Goal: Transaction & Acquisition: Purchase product/service

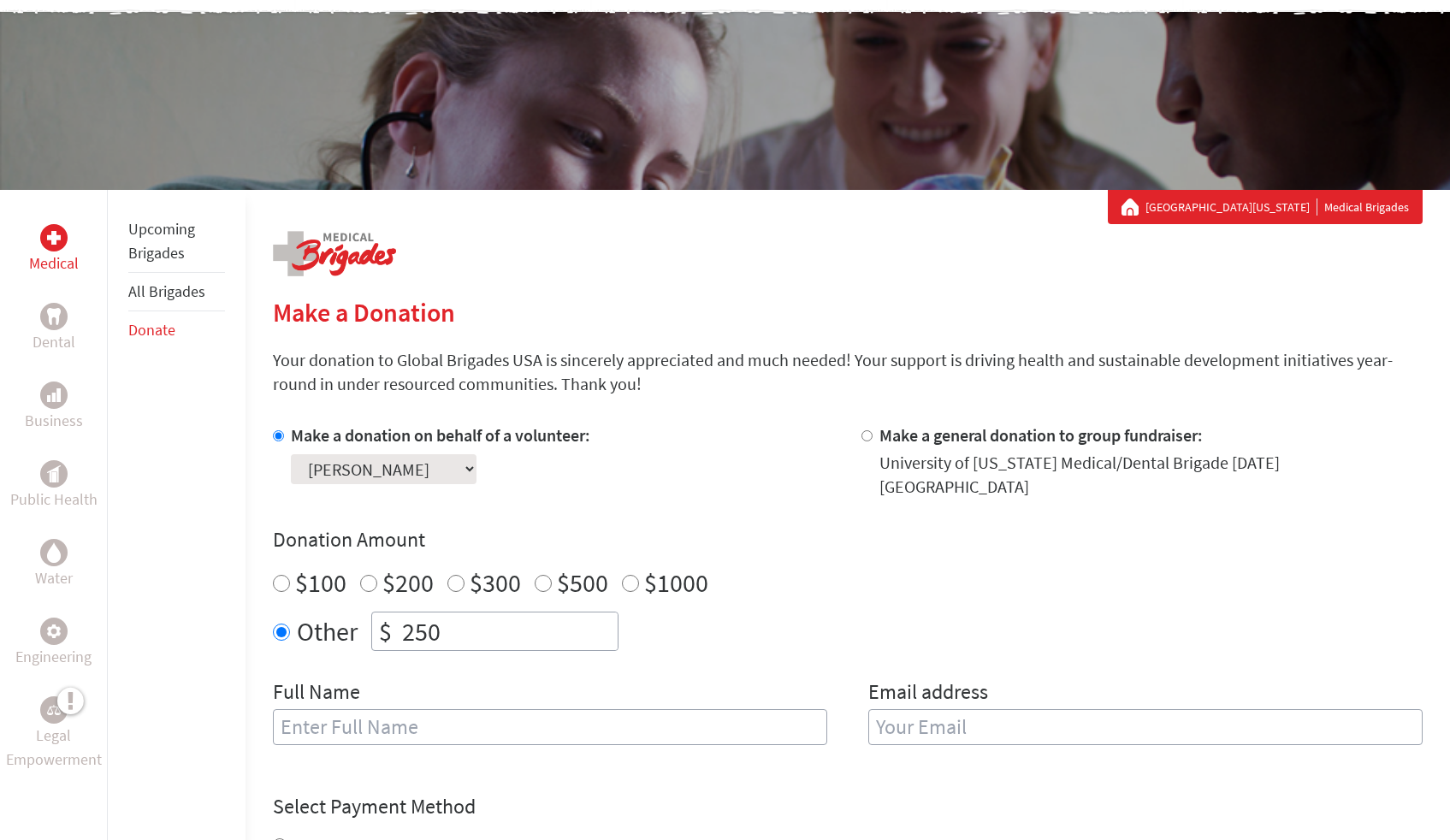
scroll to position [133, 0]
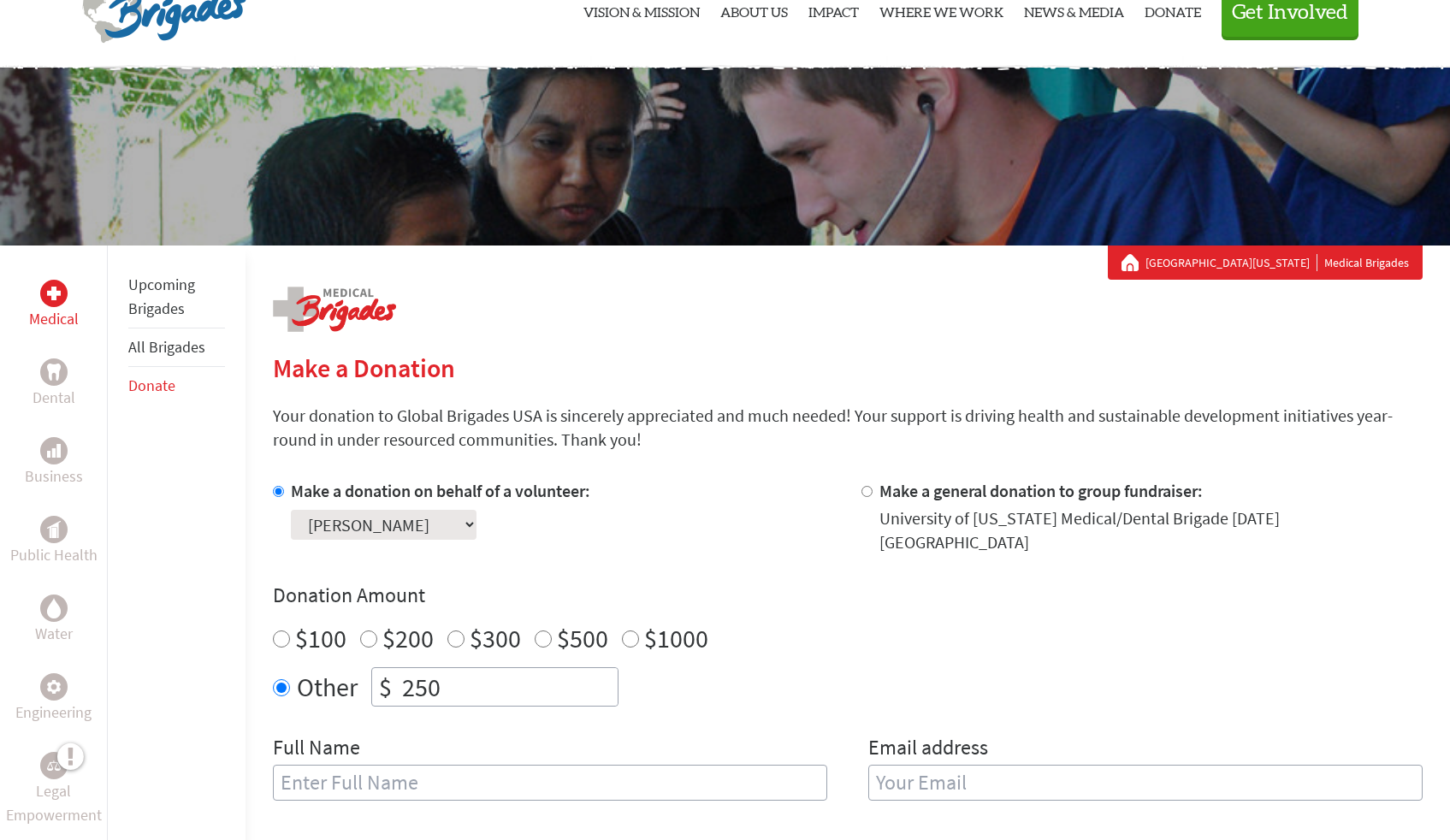
scroll to position [82, 0]
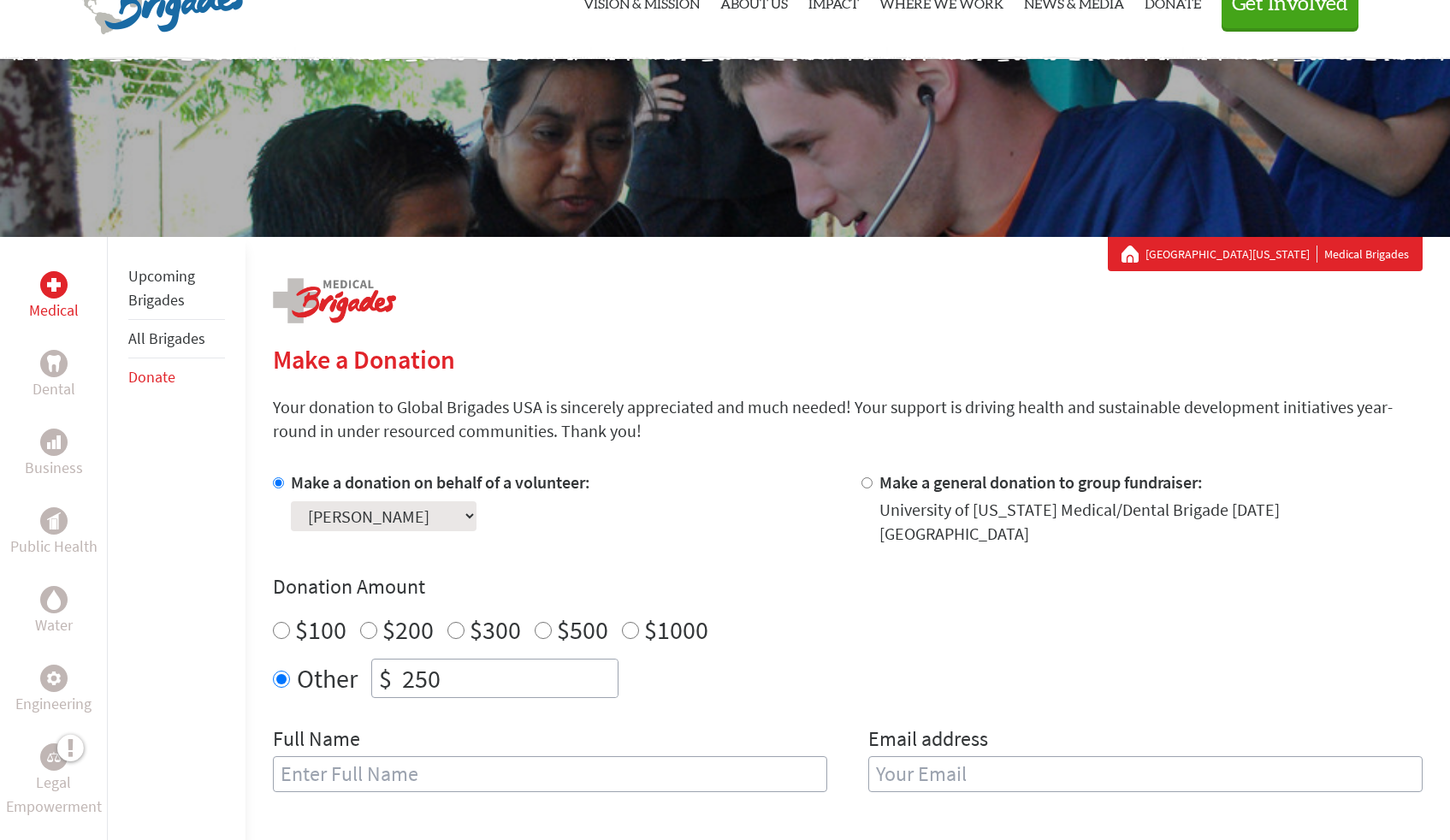
click at [357, 525] on select "Select a volunteer... Madisyn Novotnt shareen curry Tatyana Nguyen" at bounding box center [383, 516] width 185 height 30
click at [291, 501] on select "Select a volunteer... Madisyn Novotnt shareen curry Tatyana Nguyen" at bounding box center [383, 516] width 185 height 30
click at [356, 525] on select "Select a volunteer... Madisyn Novotnt shareen curry Tatyana Nguyen" at bounding box center [383, 516] width 185 height 30
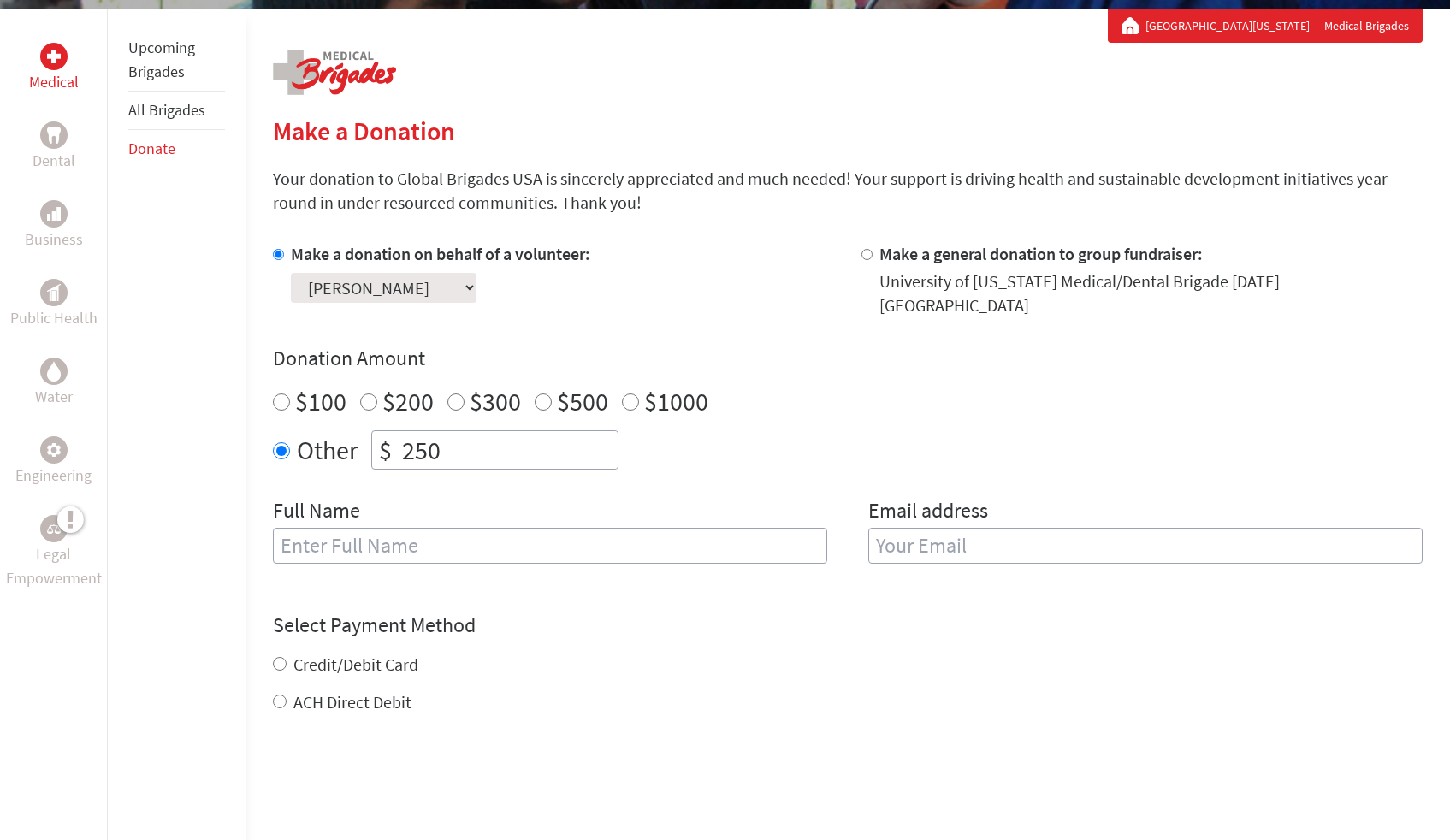
scroll to position [0, 0]
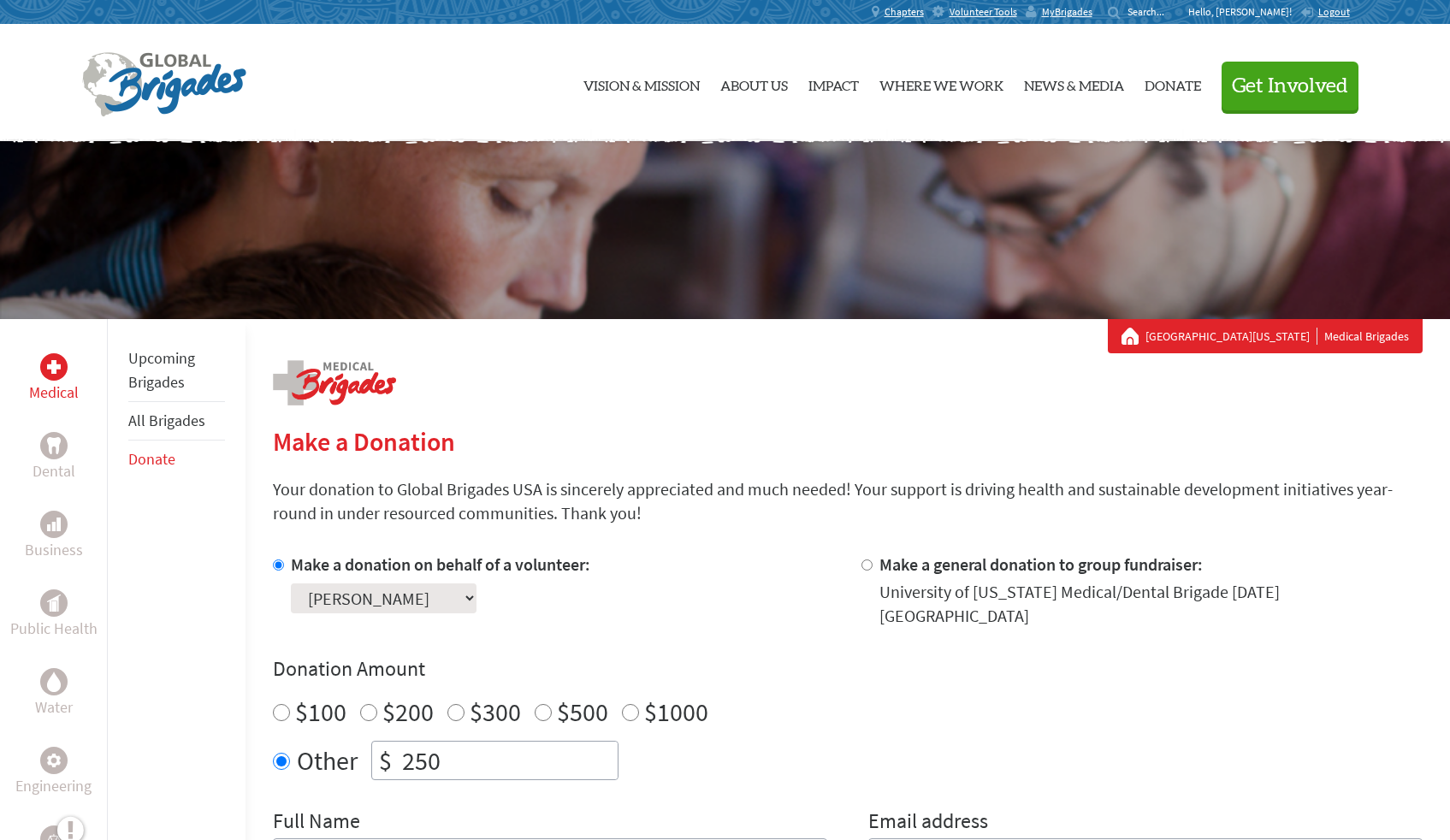
click at [457, 594] on select "Select a volunteer... Madisyn Novotnt shareen curry Tatyana Nguyen" at bounding box center [383, 598] width 185 height 30
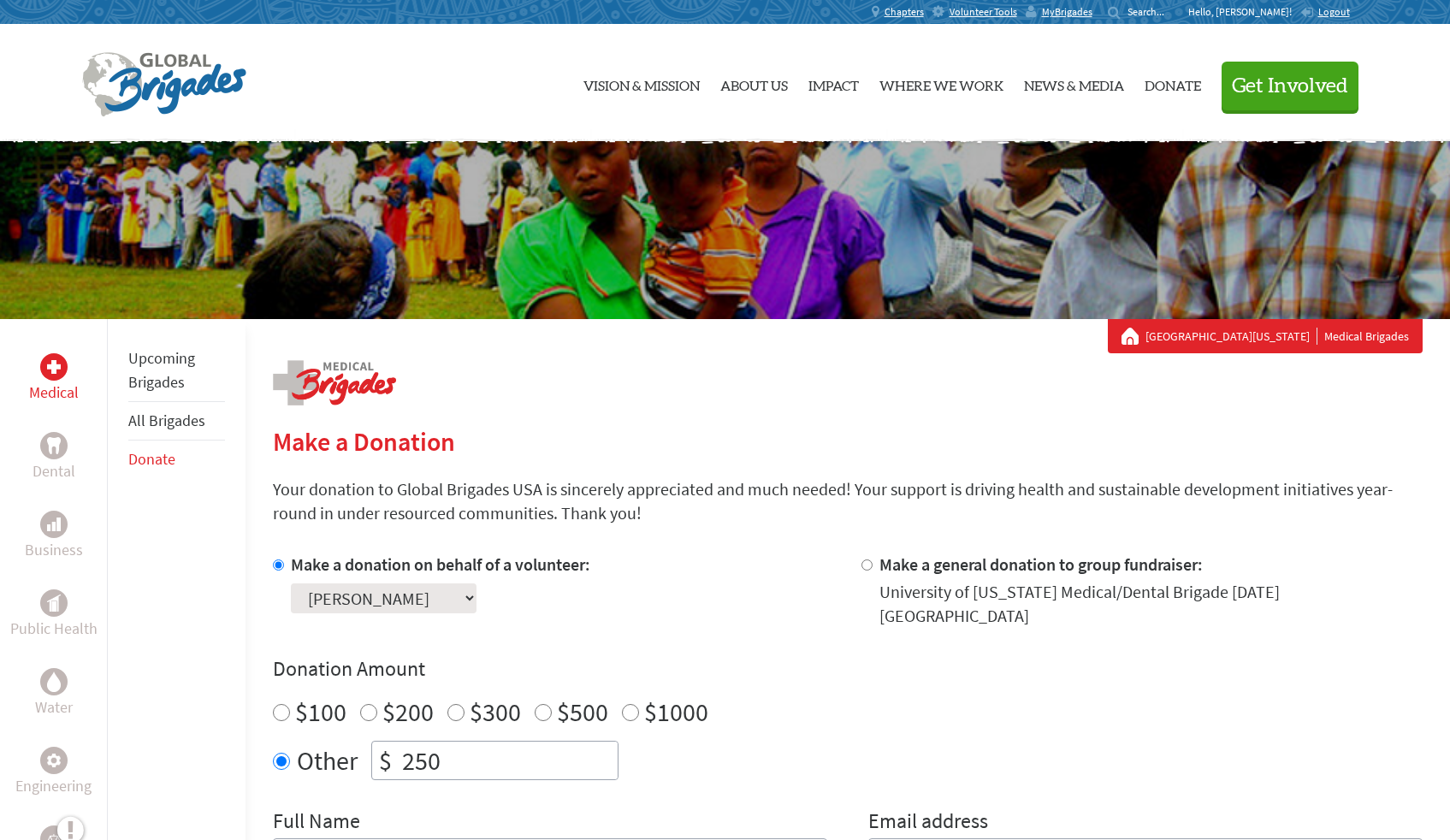
click at [412, 592] on select "Select a volunteer... Madisyn Novotnt [PERSON_NAME] [PERSON_NAME]" at bounding box center [383, 598] width 185 height 30
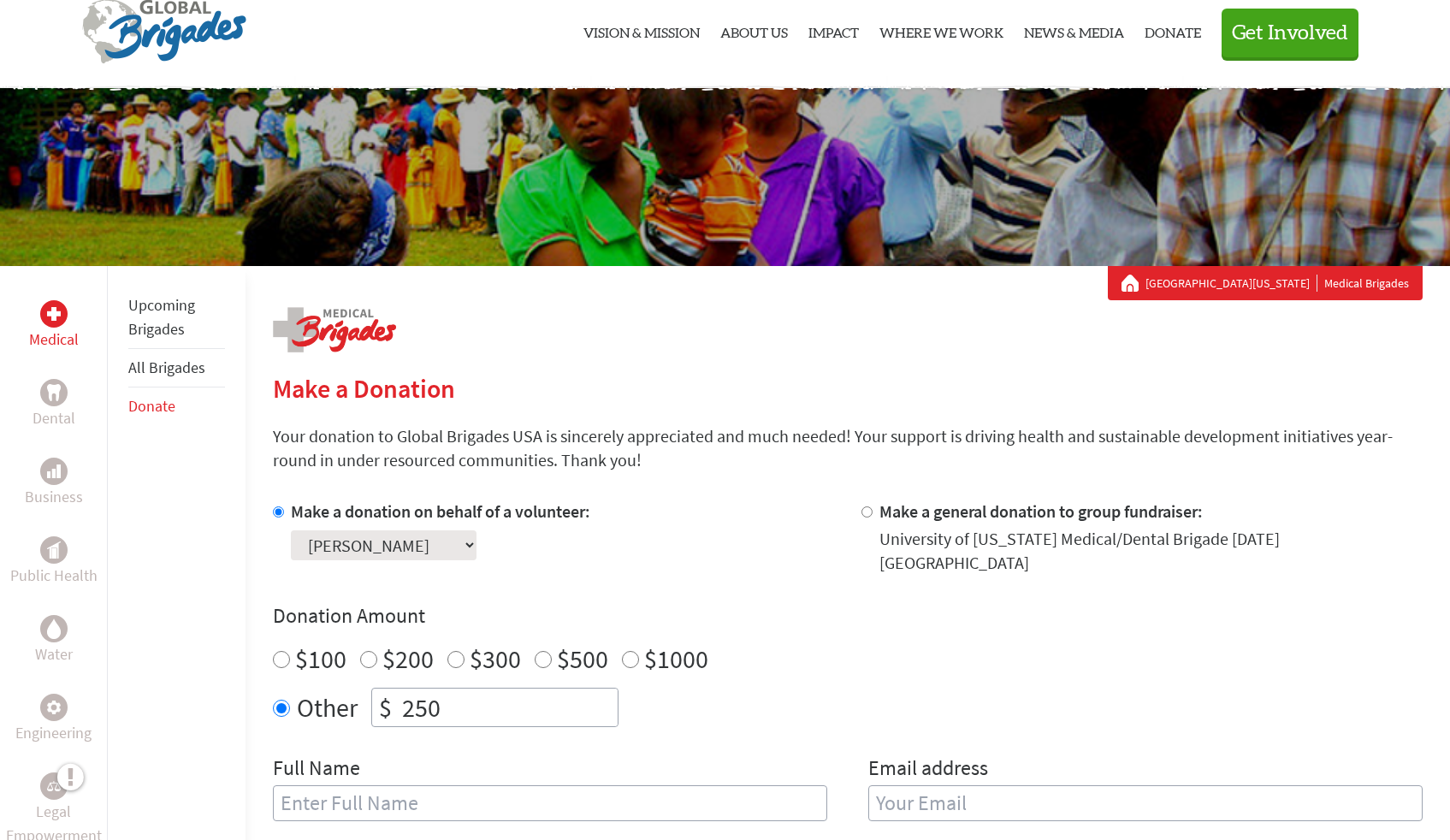
scroll to position [78, 0]
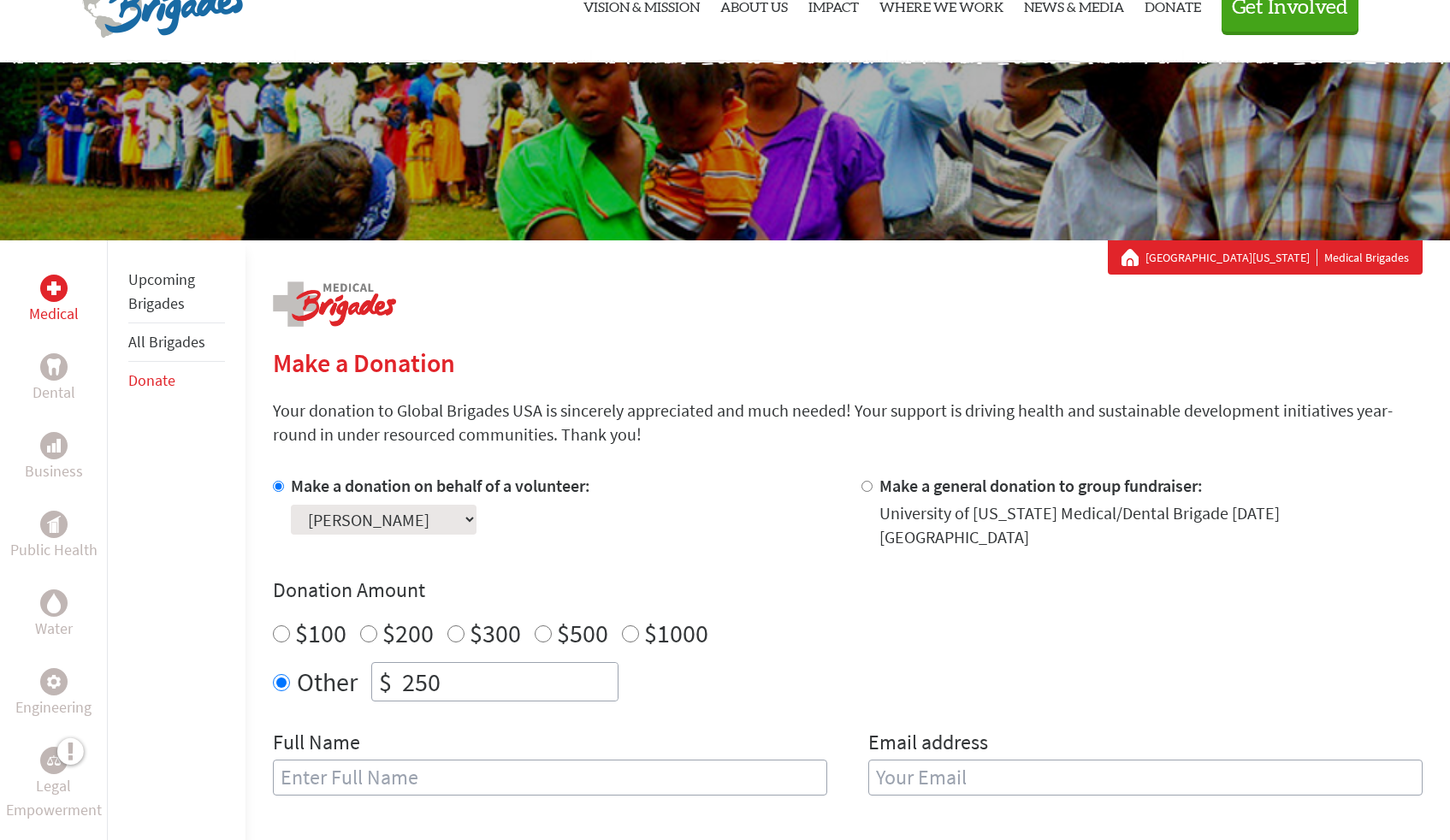
click at [148, 268] on li "Upcoming Brigades" at bounding box center [177, 291] width 97 height 62
click at [153, 288] on link "Upcoming Brigades" at bounding box center [162, 291] width 67 height 44
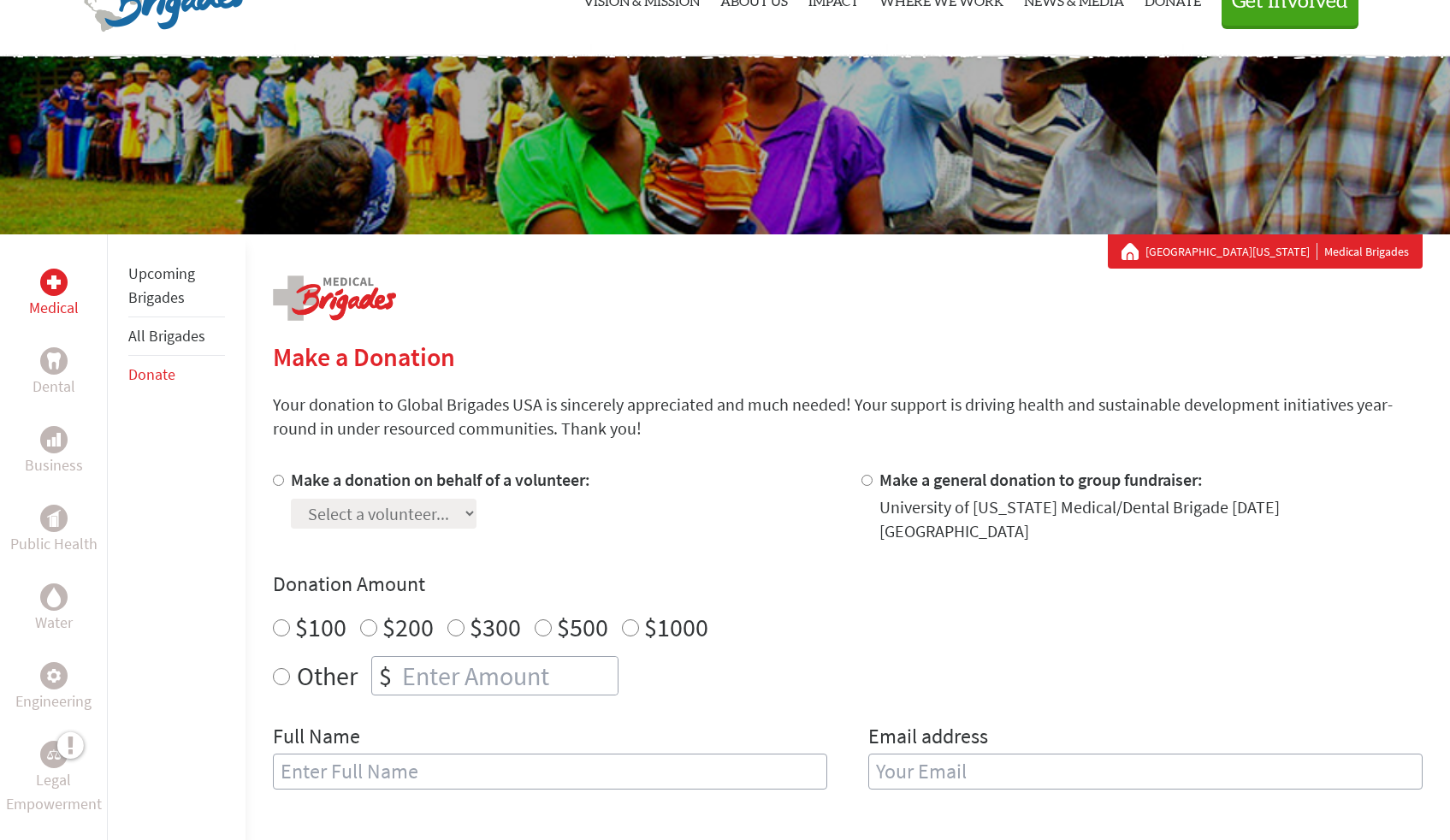
scroll to position [86, 0]
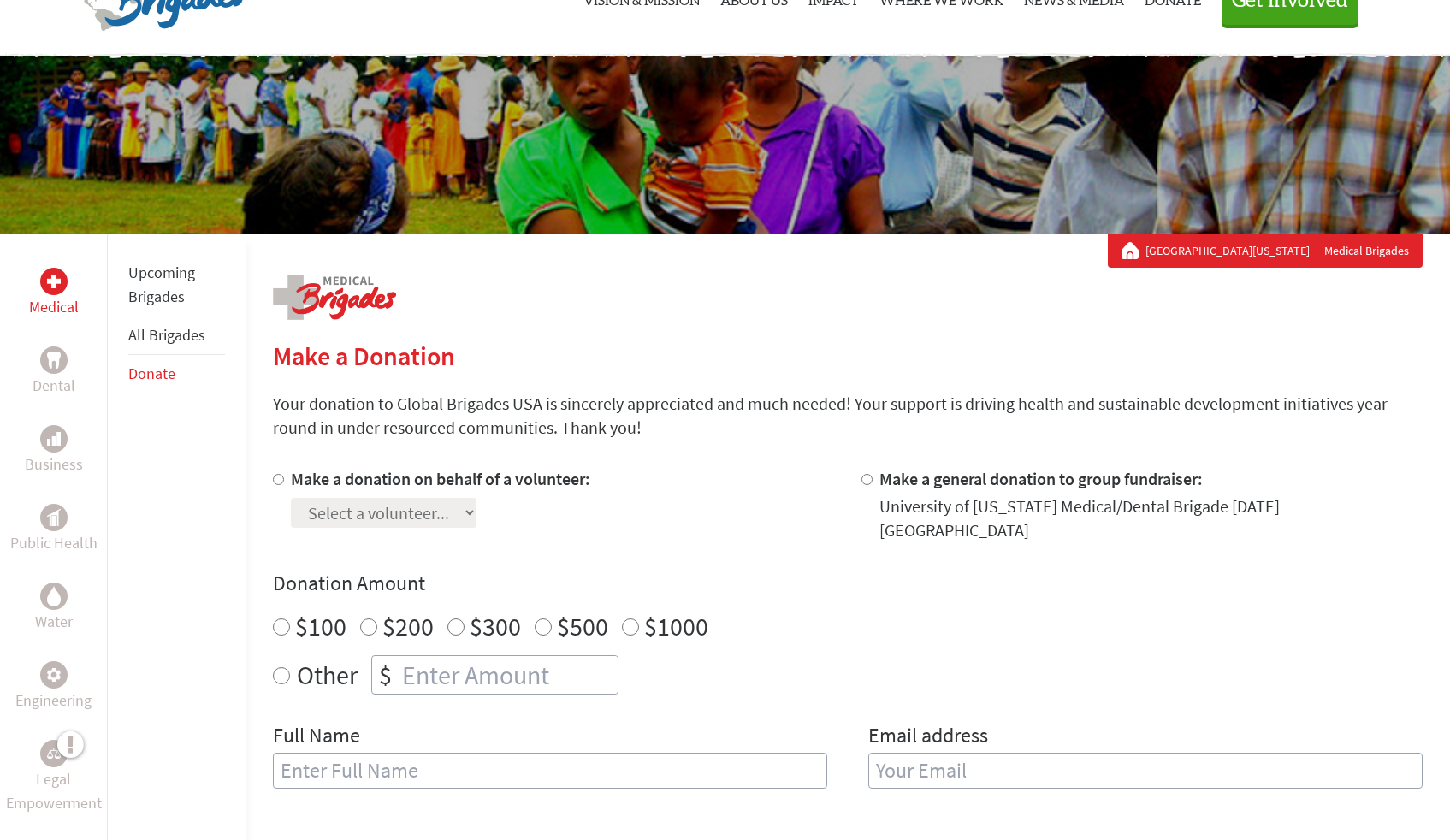
click at [477, 504] on div "Select a volunteer... Madisyn Novotnt [PERSON_NAME] [PERSON_NAME]" at bounding box center [440, 508] width 299 height 36
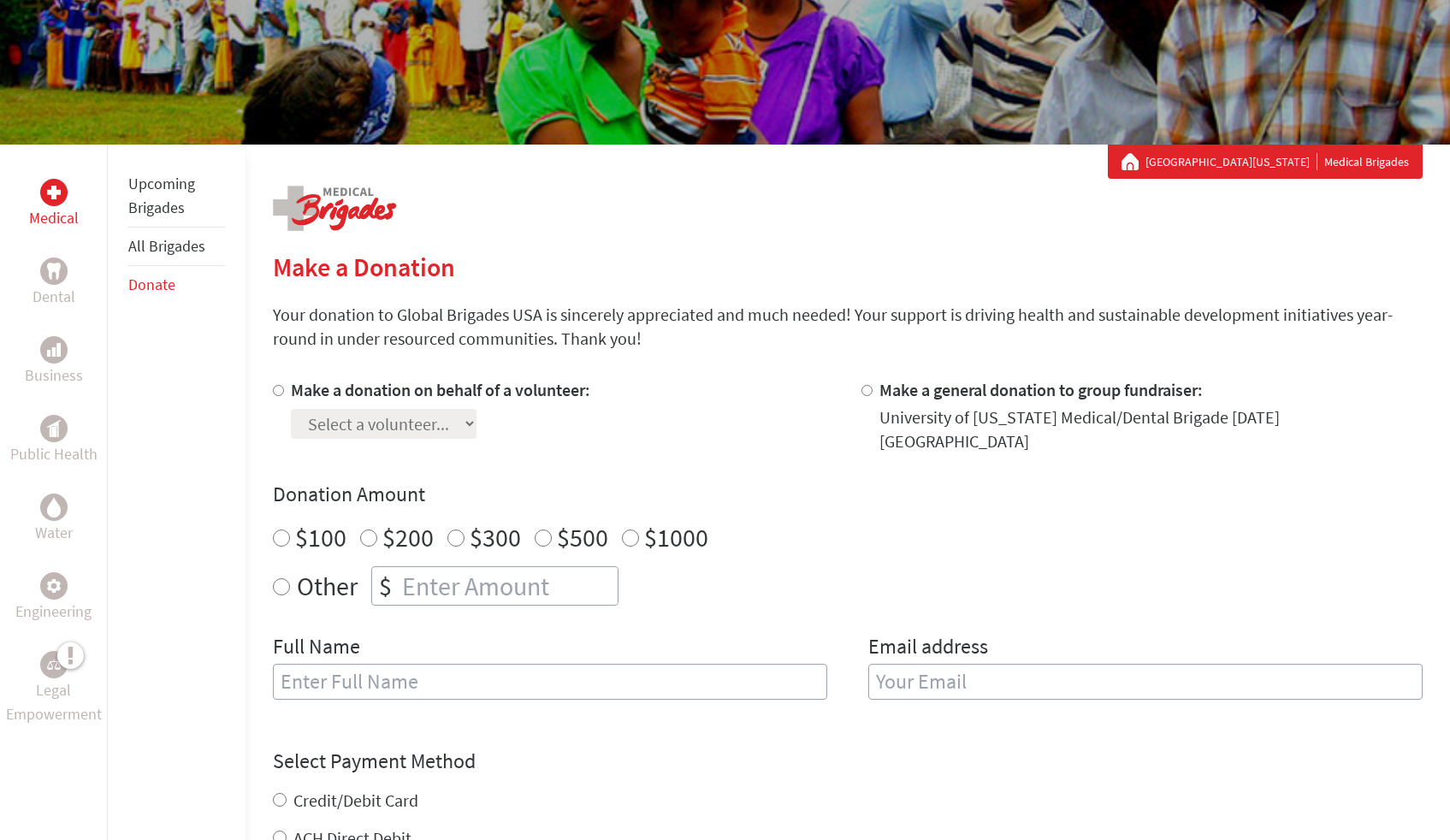
scroll to position [175, 0]
click at [275, 397] on div at bounding box center [281, 414] width 18 height 75
click at [275, 393] on input "Make a donation on behalf of a volunteer:" at bounding box center [278, 389] width 11 height 11
radio input "true"
click at [317, 417] on select "Select a volunteer... Madisyn Novotnt shareen curry Tatyana Nguyen" at bounding box center [383, 423] width 185 height 30
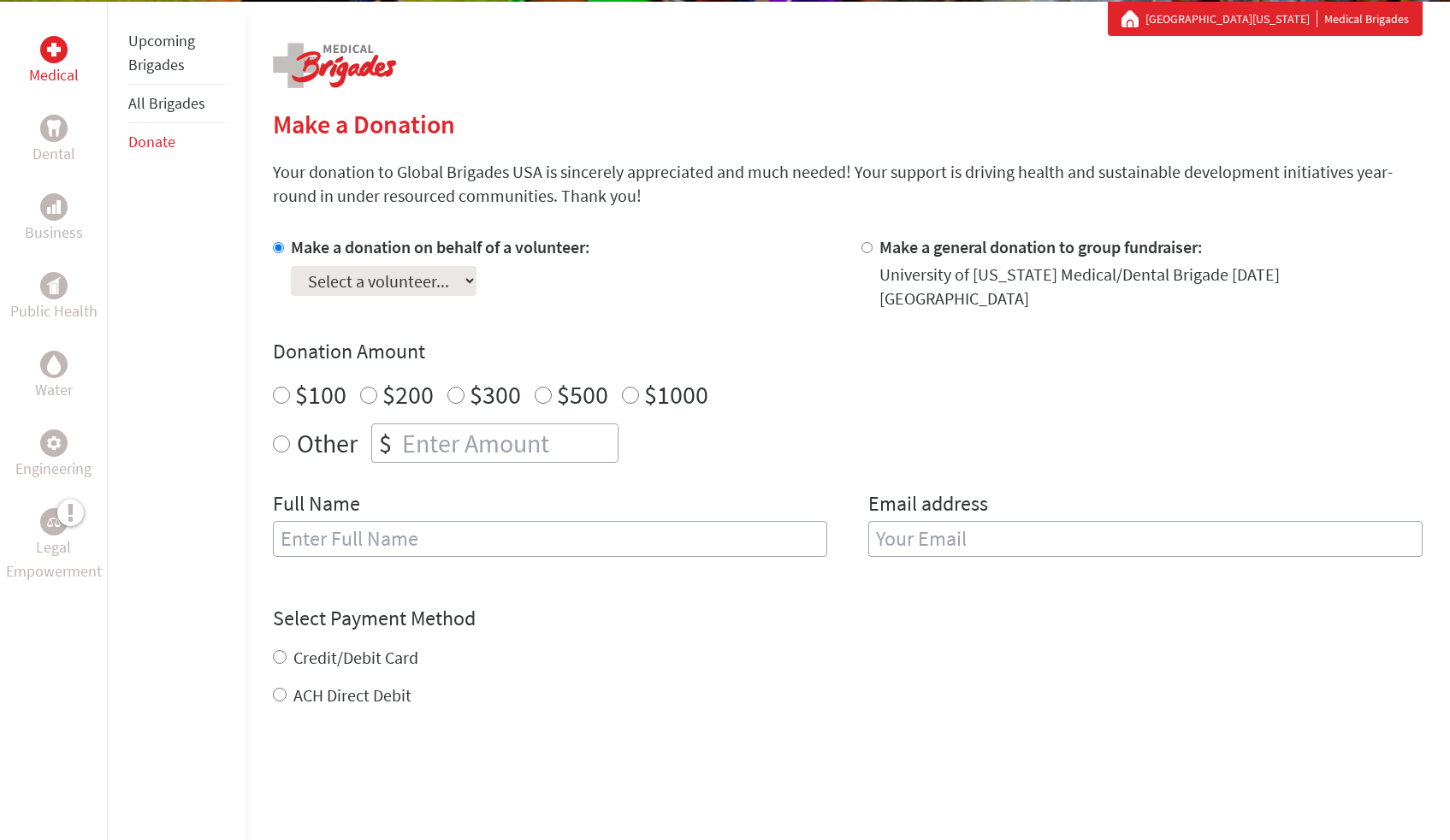
scroll to position [0, 0]
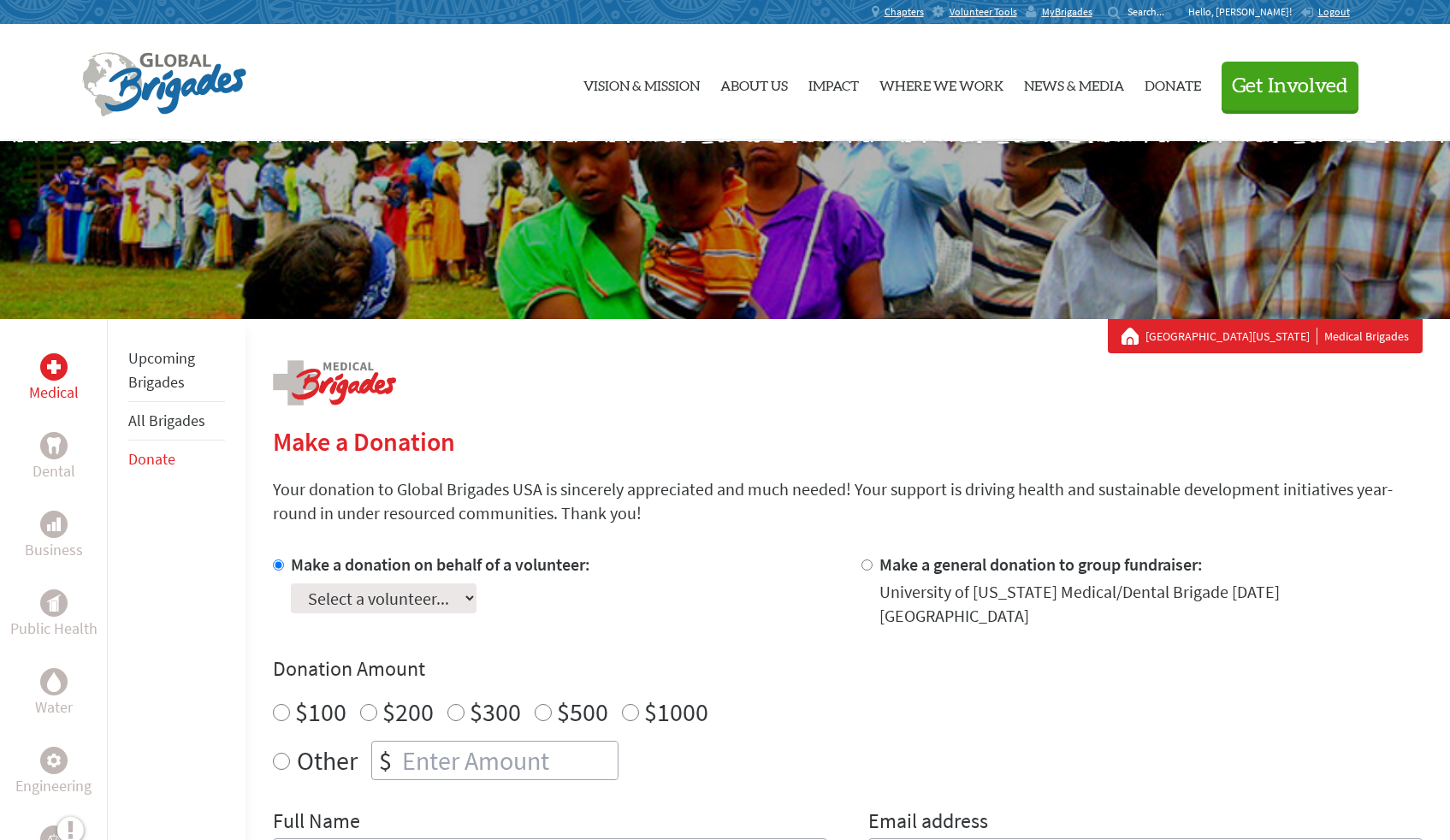
click at [172, 435] on li "All Brigades" at bounding box center [177, 421] width 97 height 38
click at [175, 418] on link "All Brigades" at bounding box center [167, 420] width 77 height 20
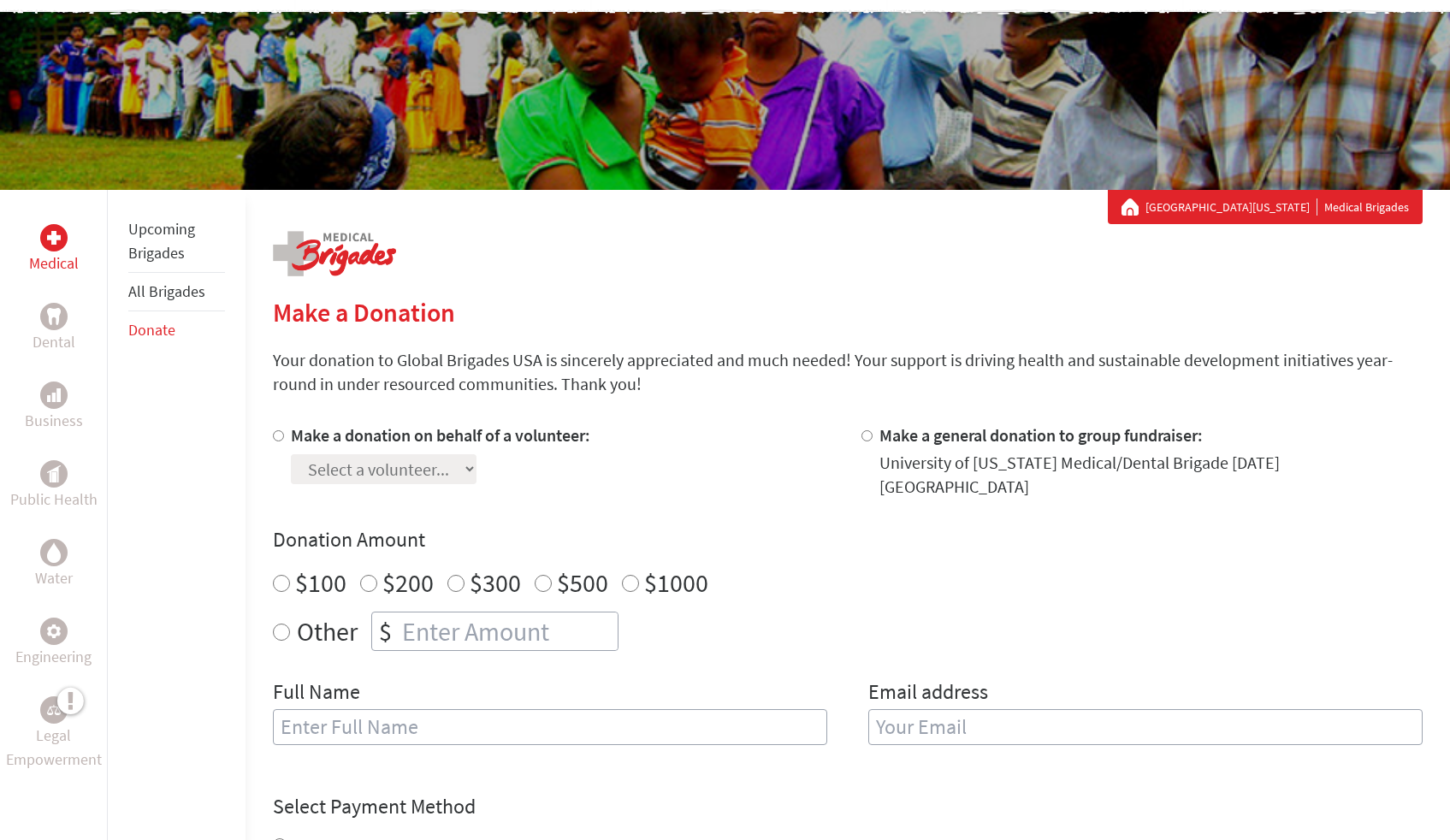
scroll to position [106, 0]
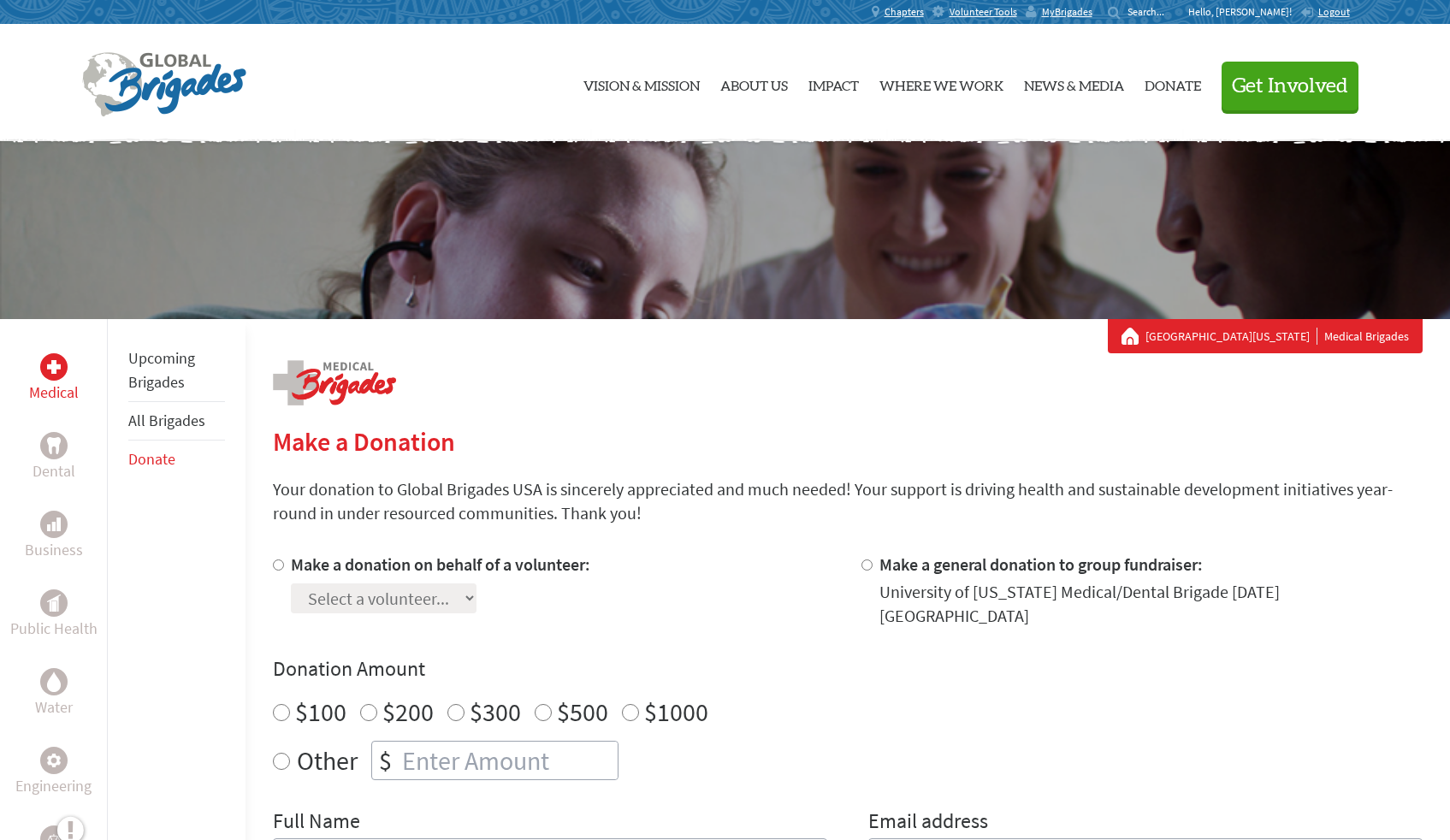
scroll to position [87, 0]
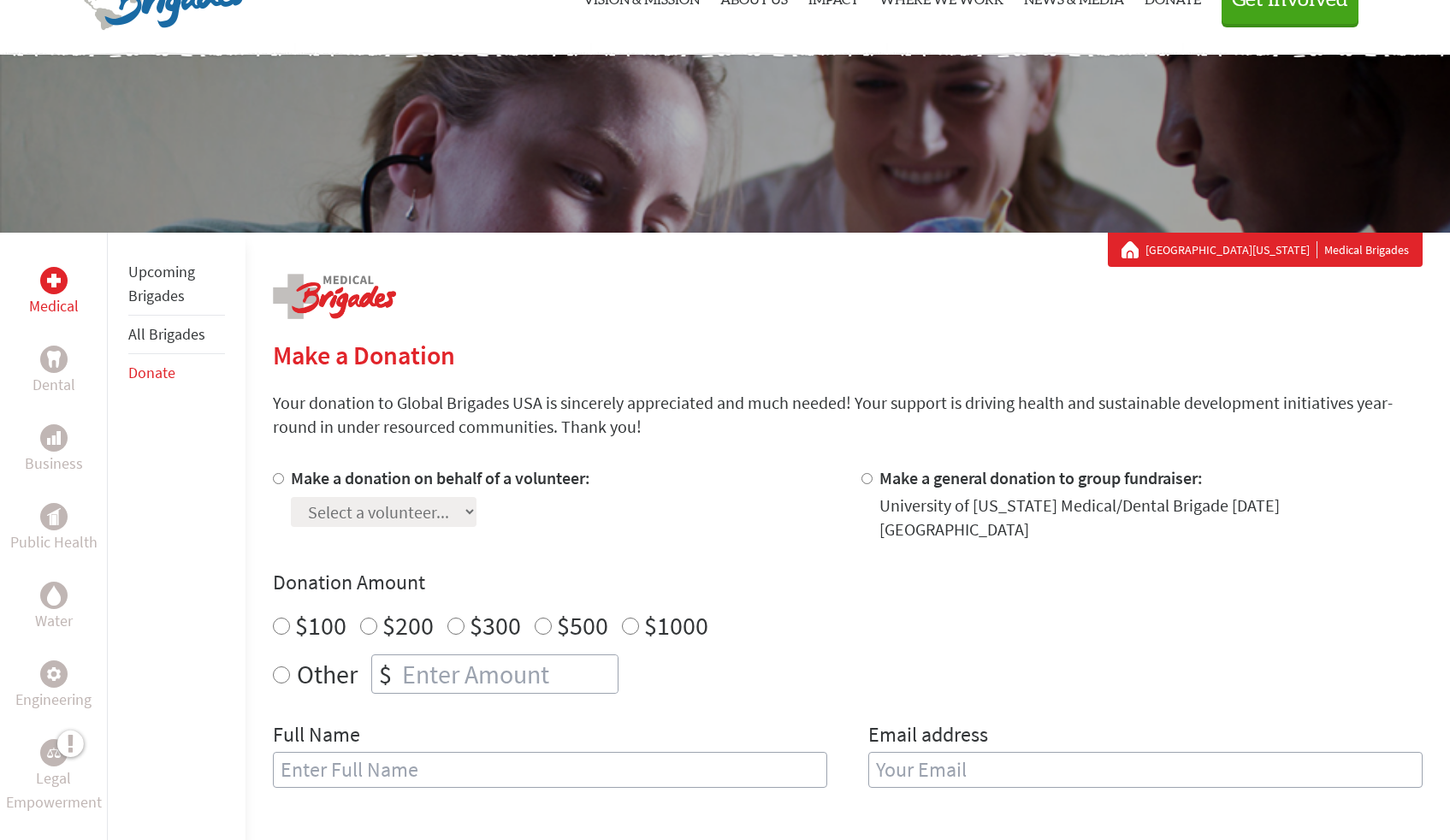
click at [278, 477] on input "Make a donation on behalf of a volunteer:" at bounding box center [278, 479] width 11 height 11
radio input "true"
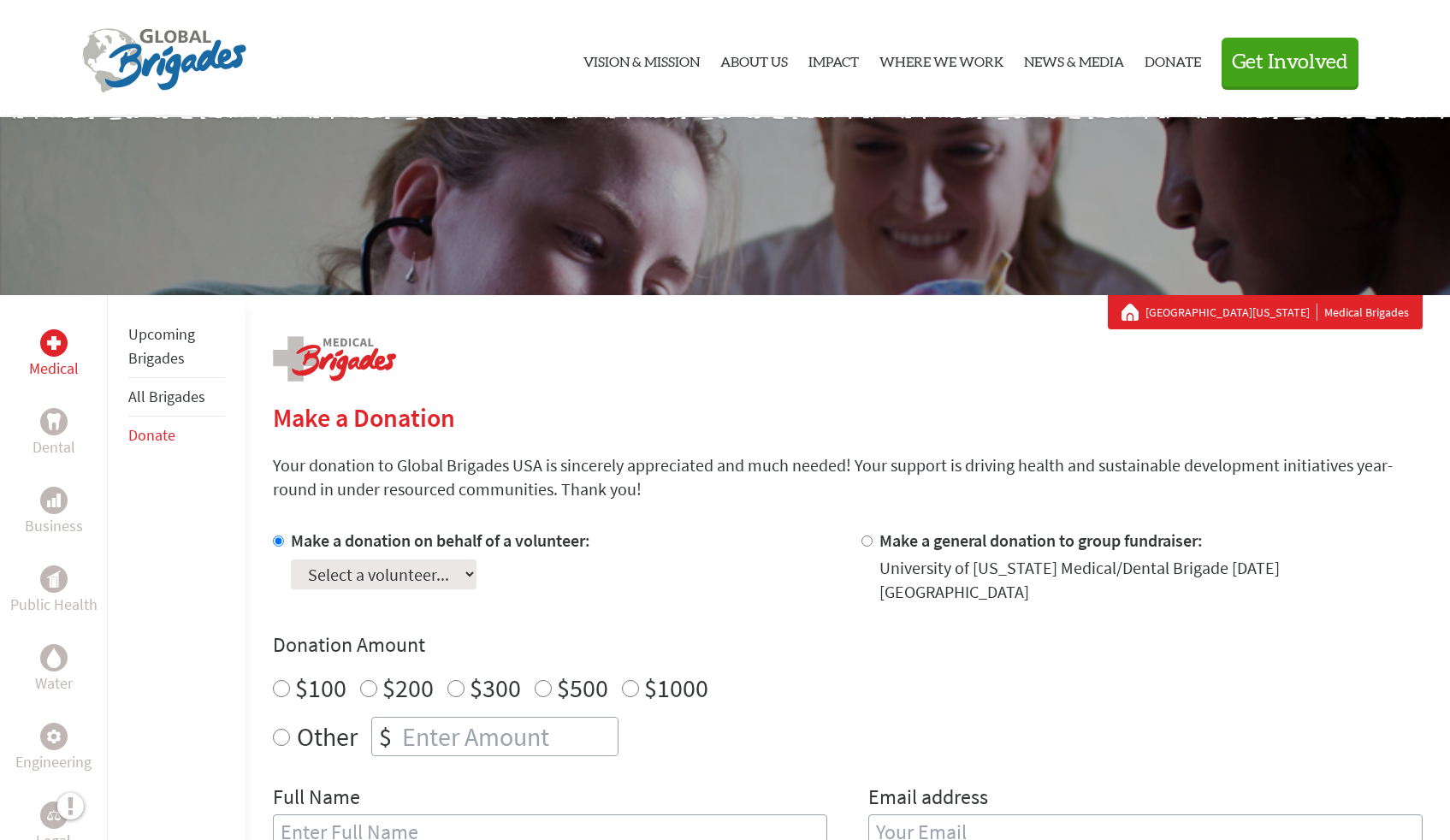
scroll to position [0, 0]
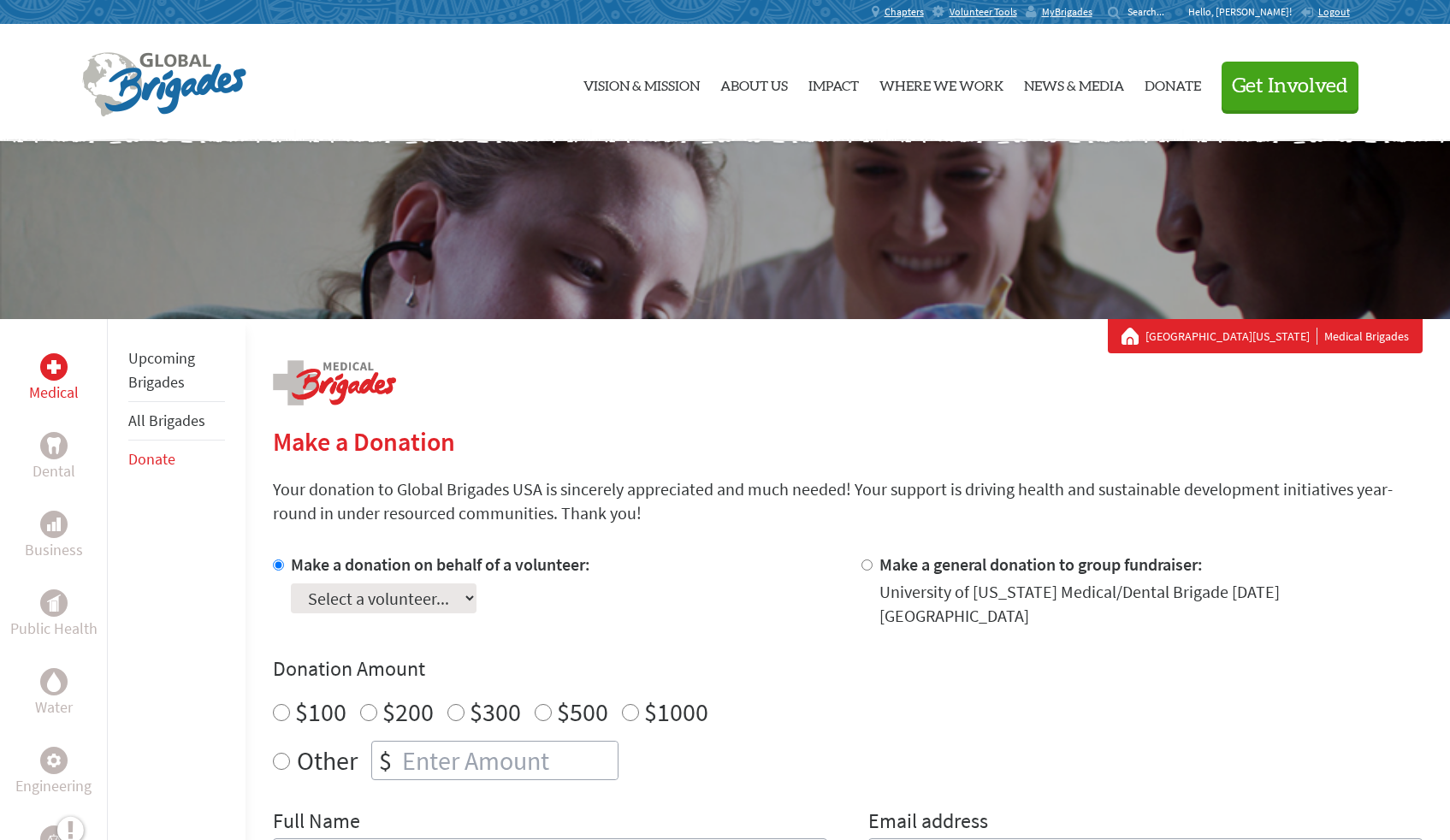
click at [1264, 11] on p "Hello, [PERSON_NAME]!" at bounding box center [1244, 12] width 112 height 14
click at [1092, 12] on span "MyBrigades" at bounding box center [1067, 12] width 50 height 14
